Goal: Task Accomplishment & Management: Use online tool/utility

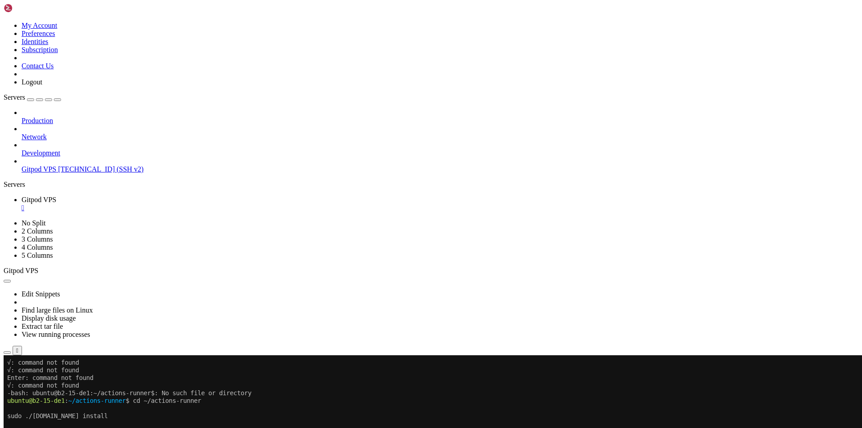
scroll to position [4, 1]
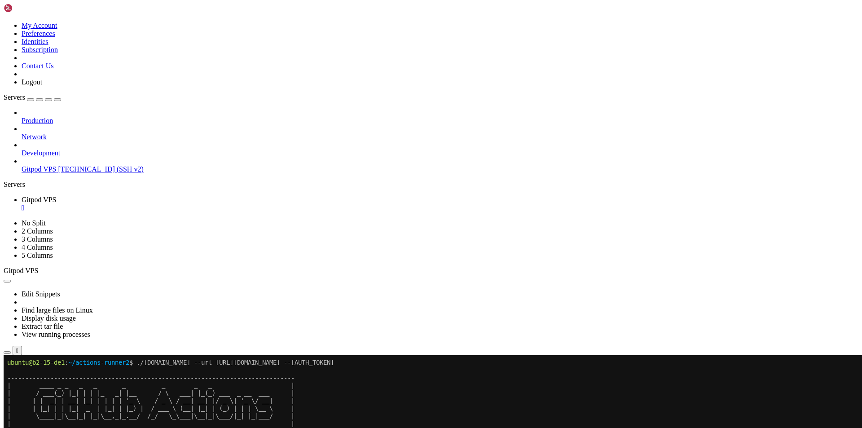
scroll to position [24781, 0]
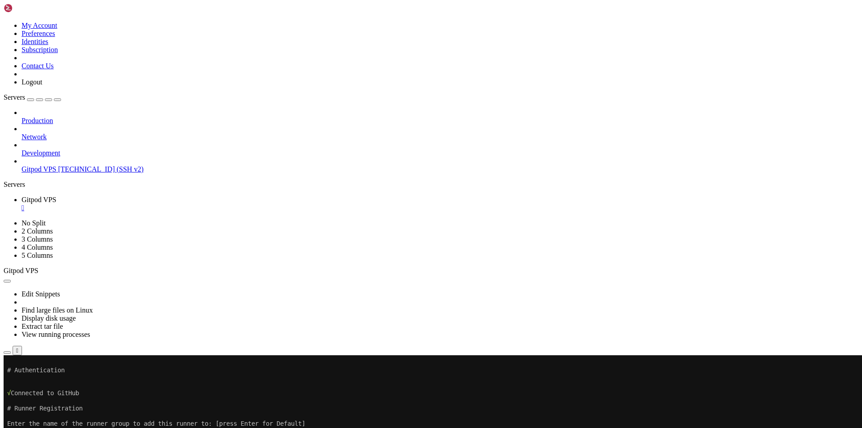
scroll to position [25056, 0]
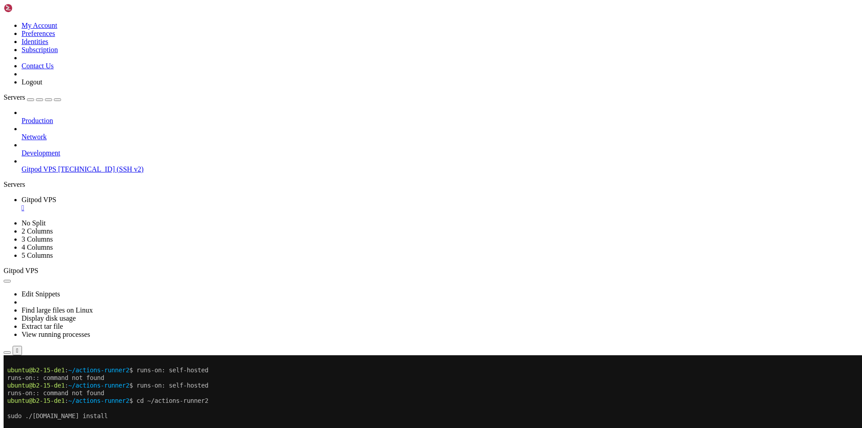
drag, startPoint x: 156, startPoint y: 722, endPoint x: 7, endPoint y: 402, distance: 353.0
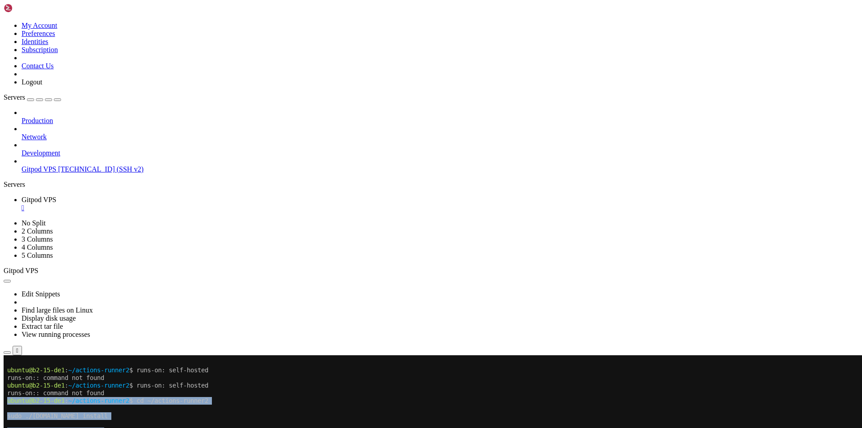
scroll to position [25407, 0]
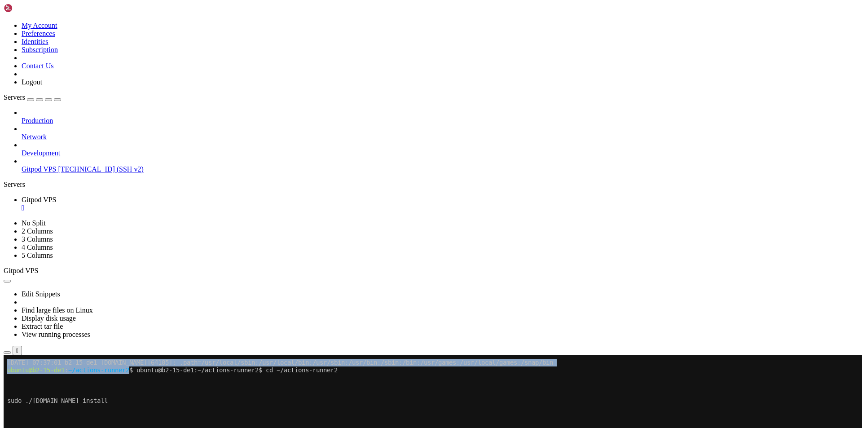
copy div "loremi@d8-60-si9 : ~/ametcon-adipis6 $ el ~/seddoei-tempor7 inci ./utl.et dolor…"
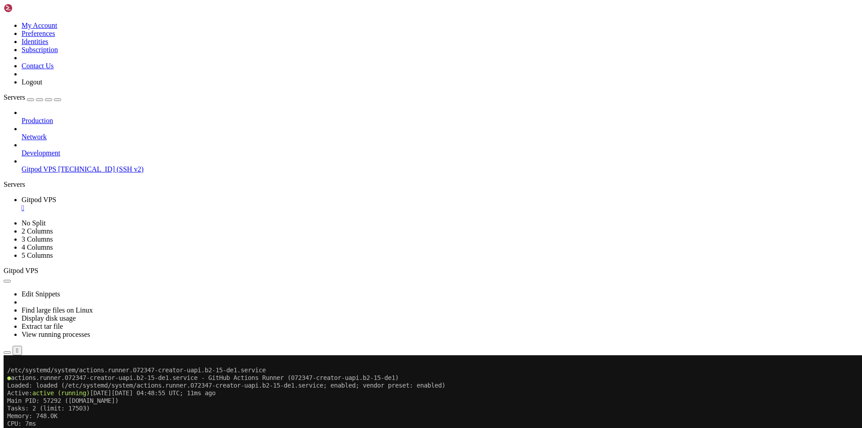
scroll to position [24555, 0]
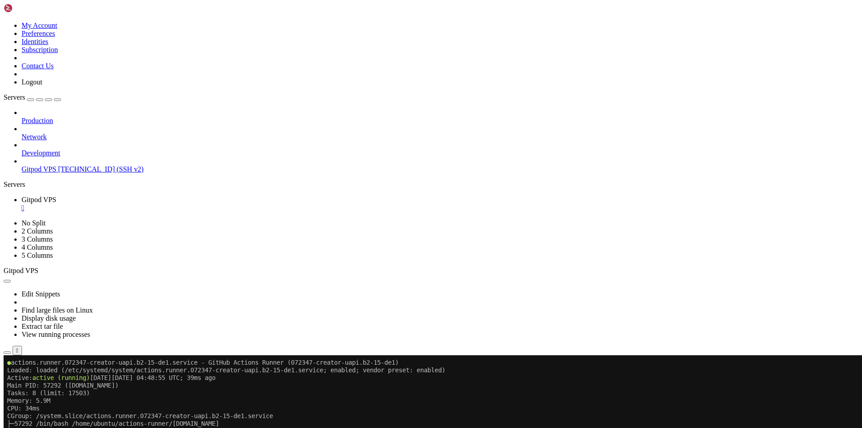
drag, startPoint x: 389, startPoint y: 545, endPoint x: 499, endPoint y: 547, distance: 110.0
copy x-row "BV52K7AYGI4LFVIRVKLLRK3IW76GW"
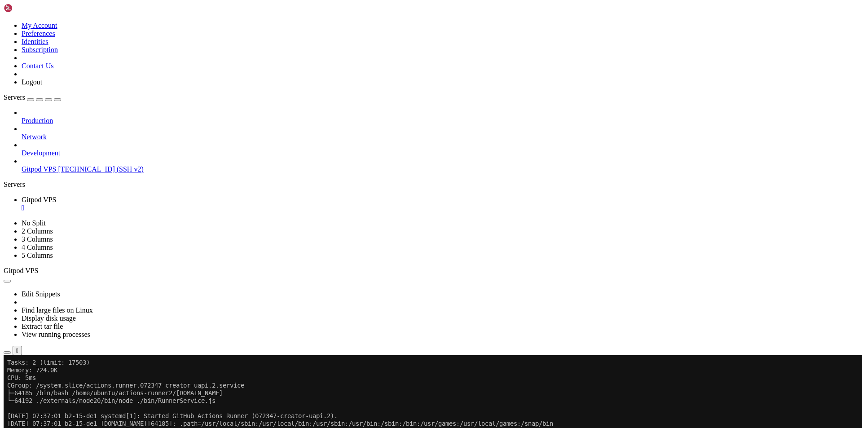
scroll to position [25453, 0]
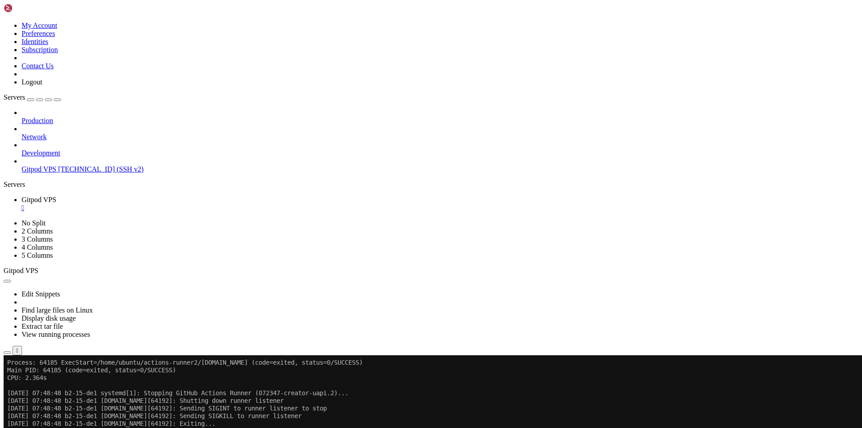
scroll to position [25842, 0]
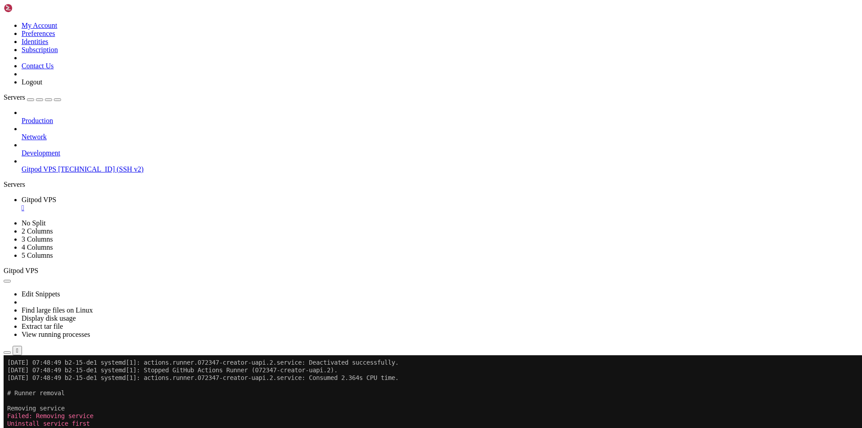
drag, startPoint x: 167, startPoint y: 722, endPoint x: 7, endPoint y: 570, distance: 220.4
copy div "loremi@d0-38-si3 : ~/ametcon-adipis3 $ ELIT=207453-seddoei/temp in utl etdol/$M…"
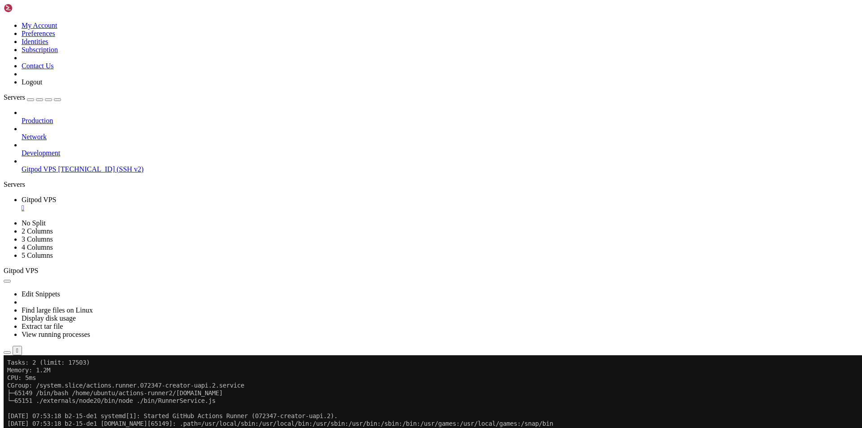
scroll to position [26906, 0]
drag, startPoint x: 166, startPoint y: 721, endPoint x: 113, endPoint y: 588, distance: 142.9
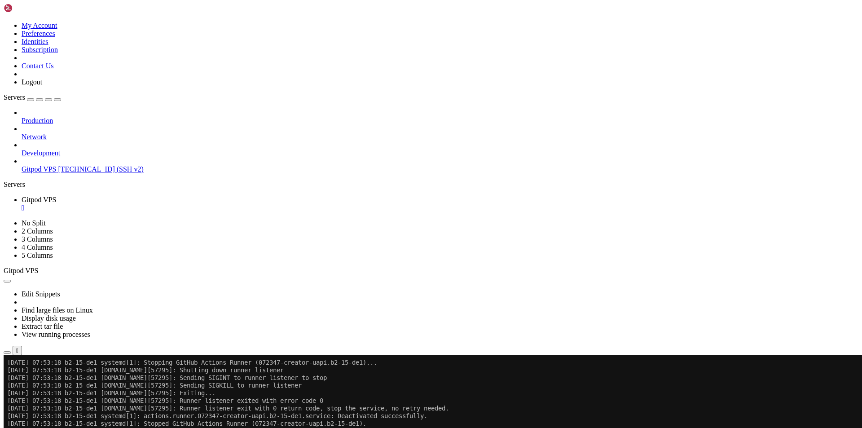
scroll to position [27041, 0]
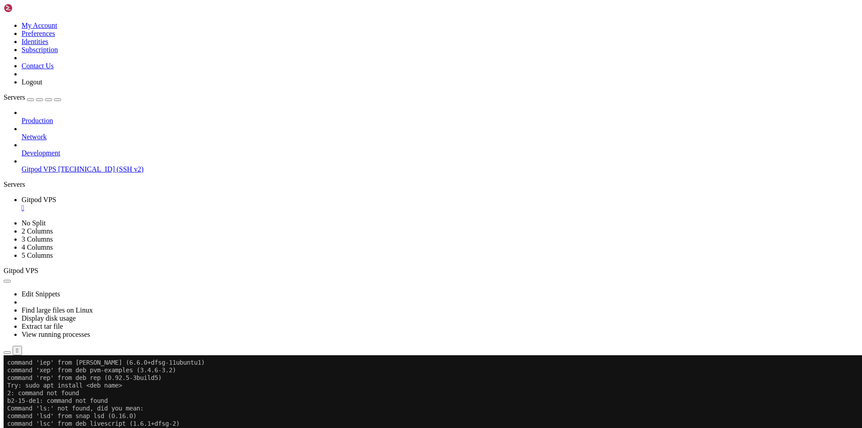
scroll to position [27965, 0]
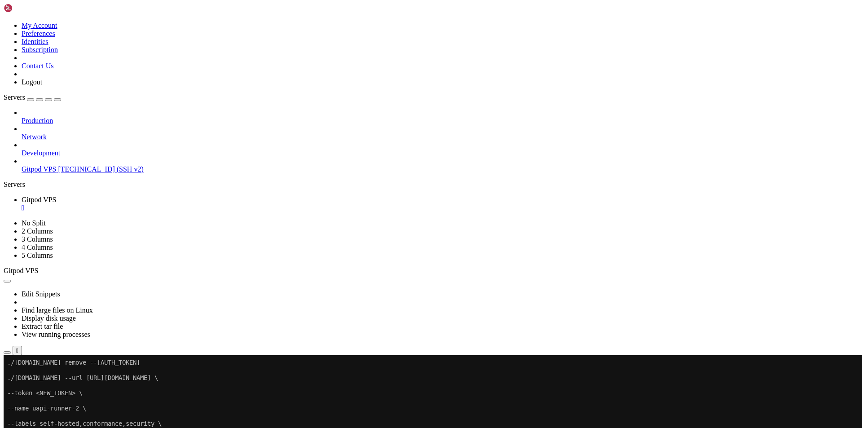
scroll to position [28558, 0]
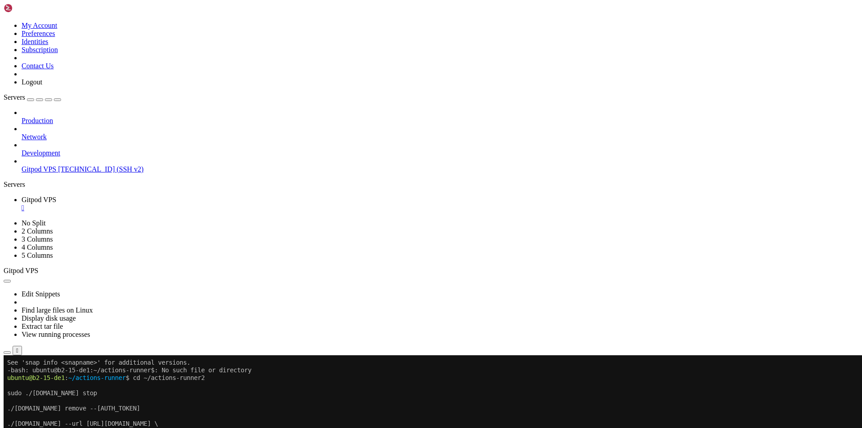
drag, startPoint x: 150, startPoint y: 721, endPoint x: 11, endPoint y: 561, distance: 212.3
copy div "actions.runner.072347-creator-uapi.2.service - GitHub Actions Runner (072347-cr…"
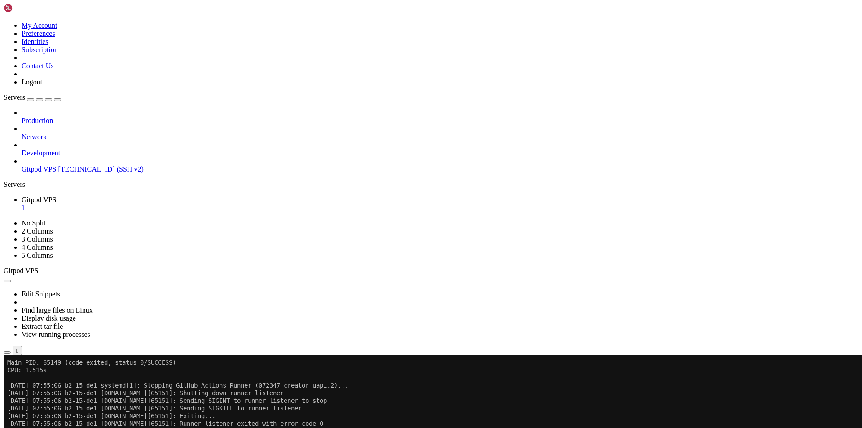
scroll to position [28783, 0]
drag, startPoint x: 113, startPoint y: 504, endPoint x: 8, endPoint y: 468, distance: 110.6
copy div "# Runner removal Removing service Failed: Removing service Uninstall service fi…"
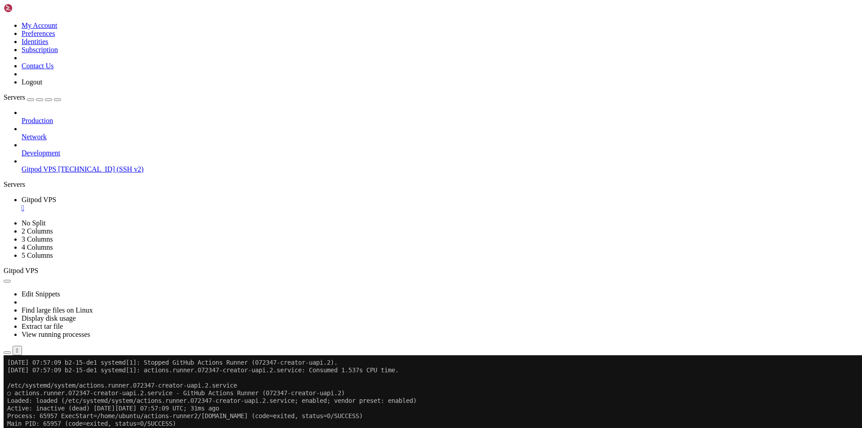
scroll to position [29370, 0]
drag, startPoint x: 180, startPoint y: 564, endPoint x: 181, endPoint y: 634, distance: 70.5
drag, startPoint x: 137, startPoint y: 670, endPoint x: 96, endPoint y: 601, distance: 80.5
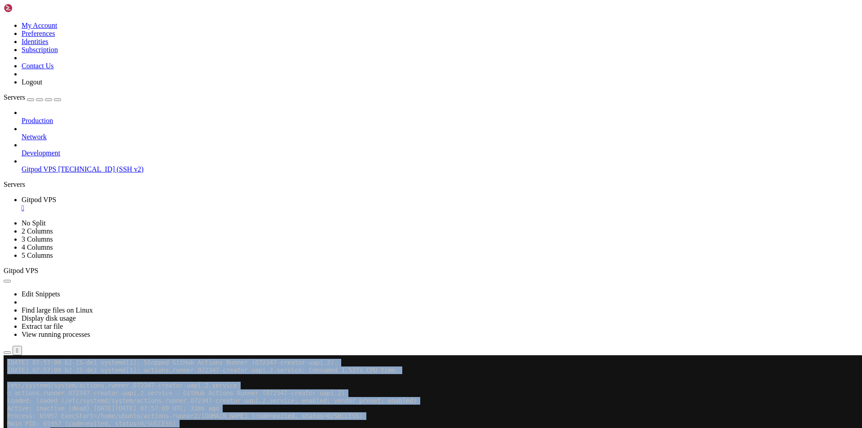
drag, startPoint x: 6, startPoint y: 537, endPoint x: 154, endPoint y: 666, distance: 196.4
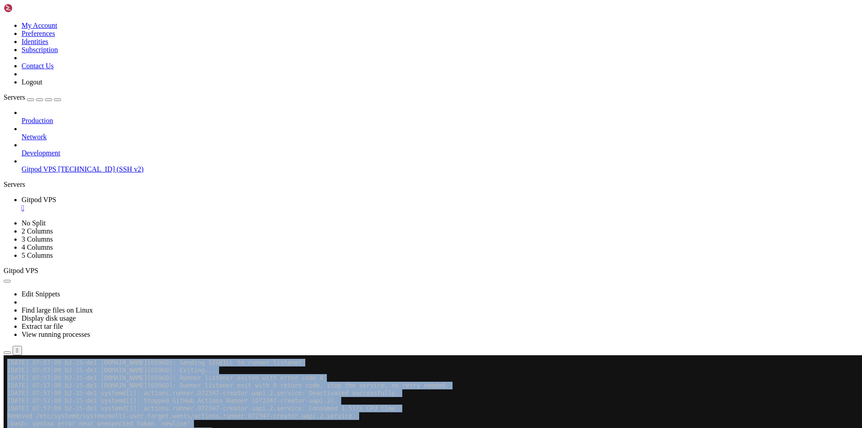
copy div "Lor 06 10:44:42 i6-78-do9 sitamet[1]: Consect AdiPis Elitsed Doeius (042639-tem…"
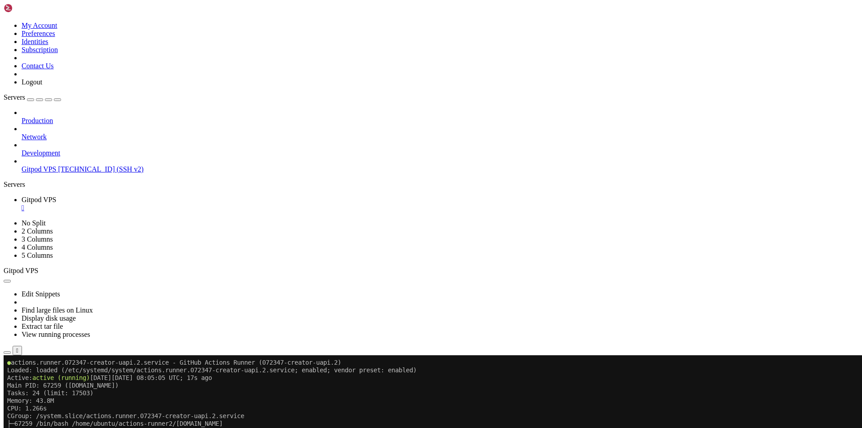
scroll to position [30469, 0]
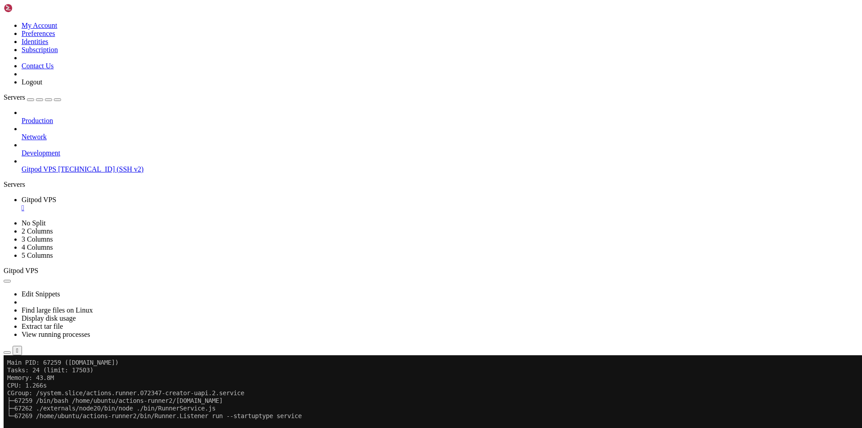
drag, startPoint x: 155, startPoint y: 721, endPoint x: 7, endPoint y: 660, distance: 159.9
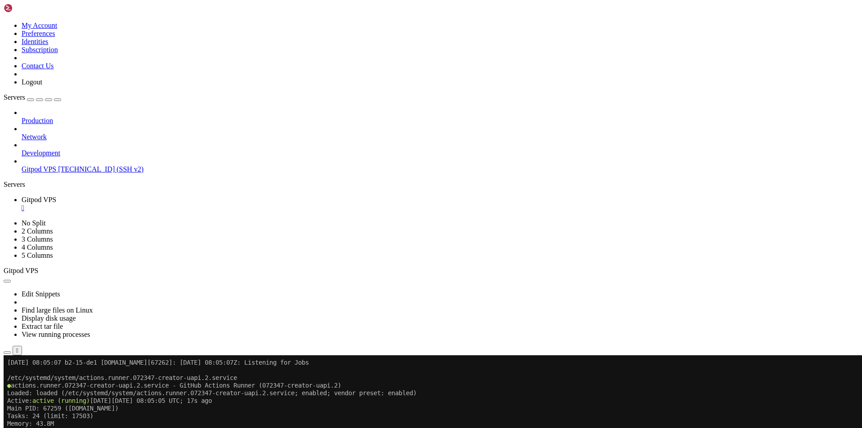
scroll to position [30591, 0]
copy div "ubuntu@b2-15-de1 : ~/actions-runner2 $ REPO=072347-creator/uapi gh api repos/$R…"
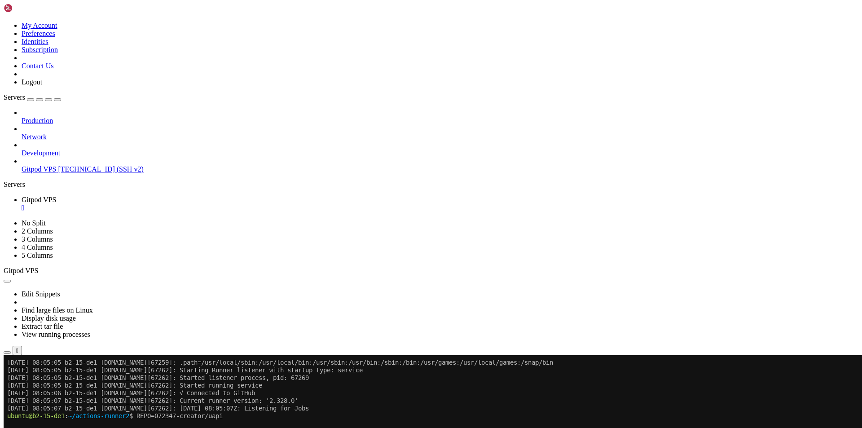
drag, startPoint x: 173, startPoint y: 724, endPoint x: 139, endPoint y: 715, distance: 35.4
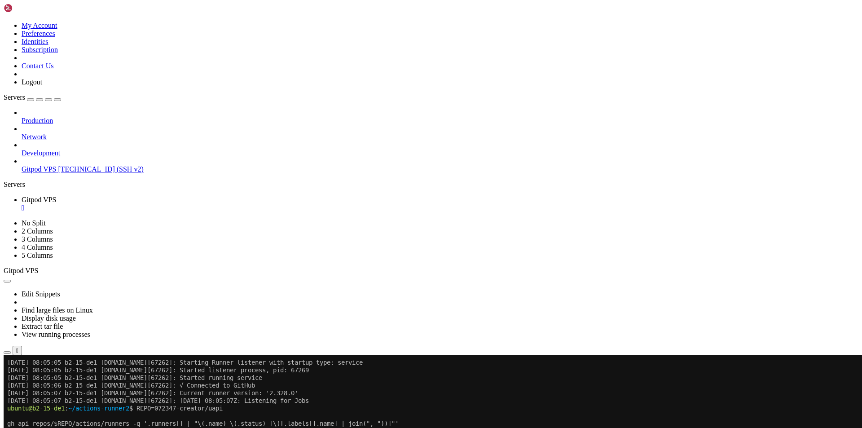
scroll to position [30820, 0]
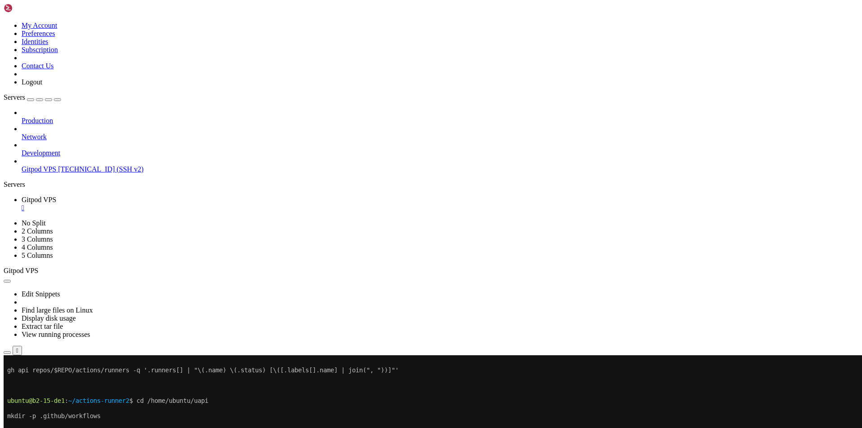
scroll to position [30912, 0]
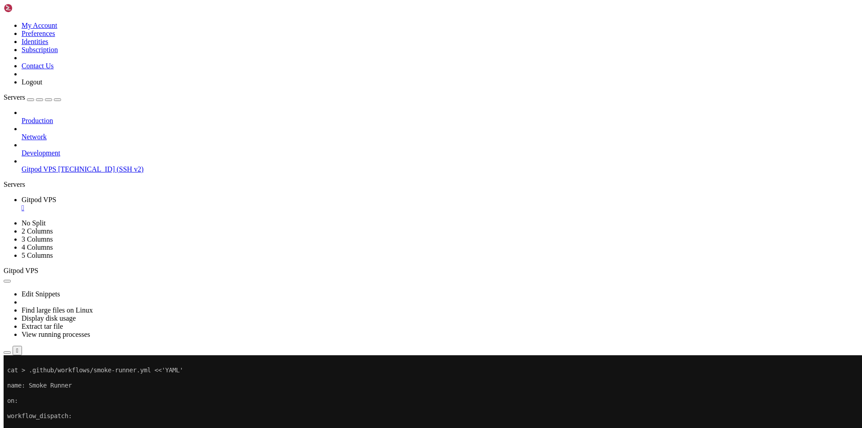
drag, startPoint x: 156, startPoint y: 723, endPoint x: 8, endPoint y: 661, distance: 160.7
copy div "To [URL][DOMAIN_NAME] ! [rejected] main -> main (fetch first) error: failed to …"
